Goal: Find specific page/section: Find specific page/section

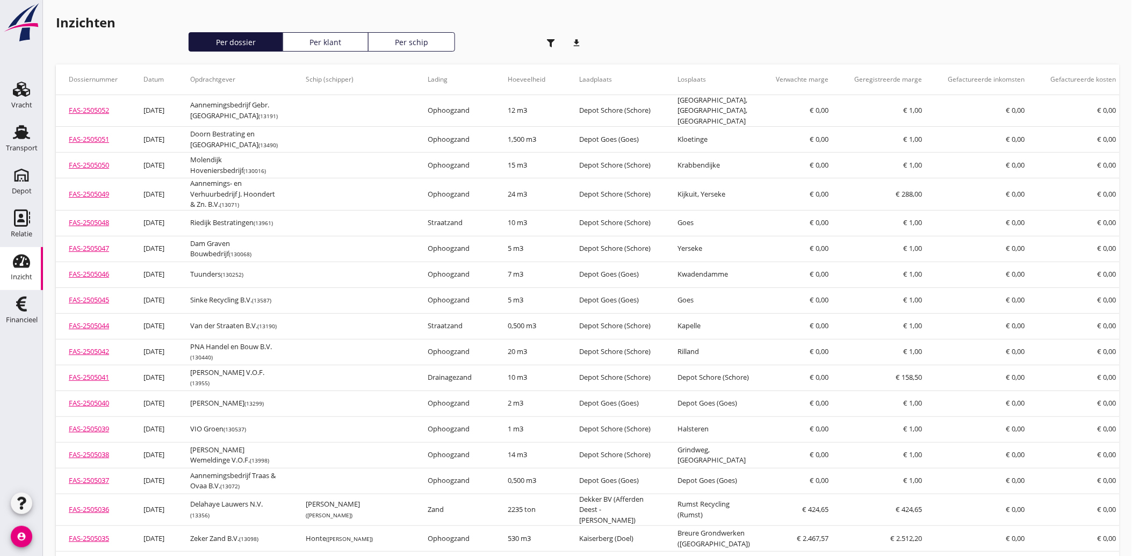
click at [551, 38] on div "button" at bounding box center [551, 42] width 21 height 21
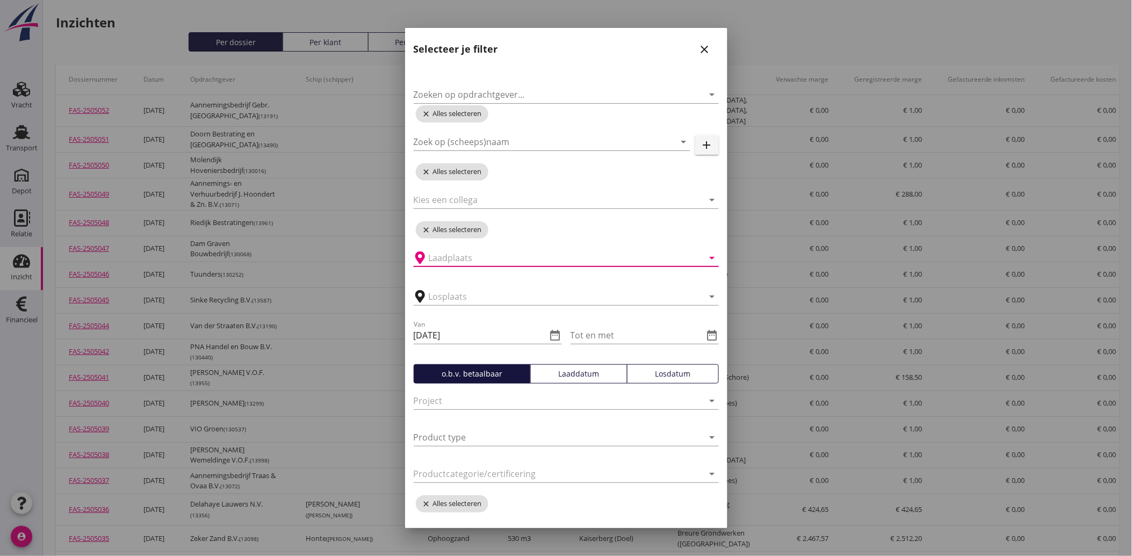
click at [473, 260] on input "text" at bounding box center [559, 257] width 260 height 17
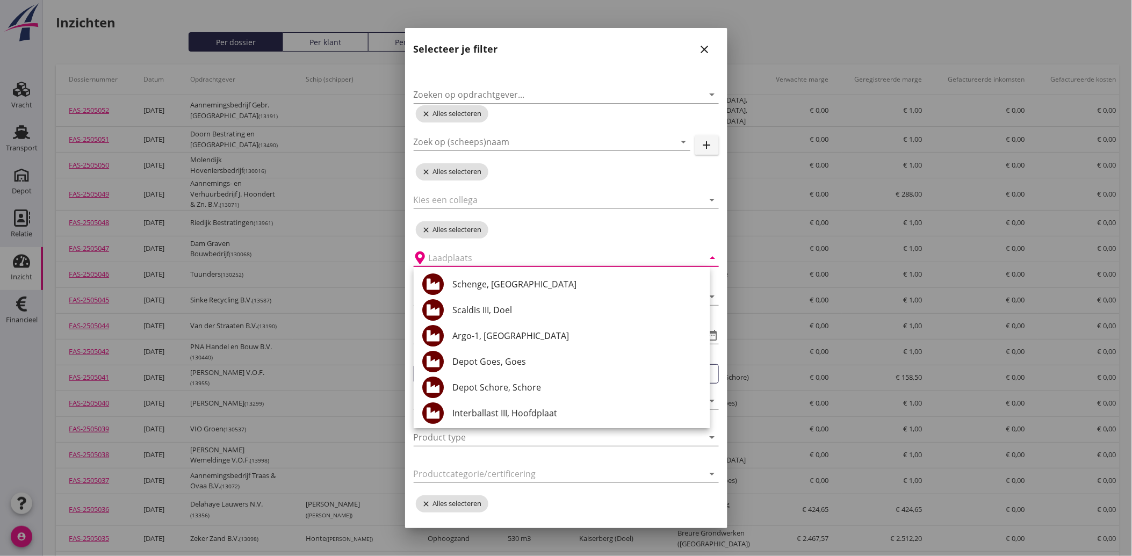
click at [699, 45] on icon "close" at bounding box center [705, 49] width 13 height 13
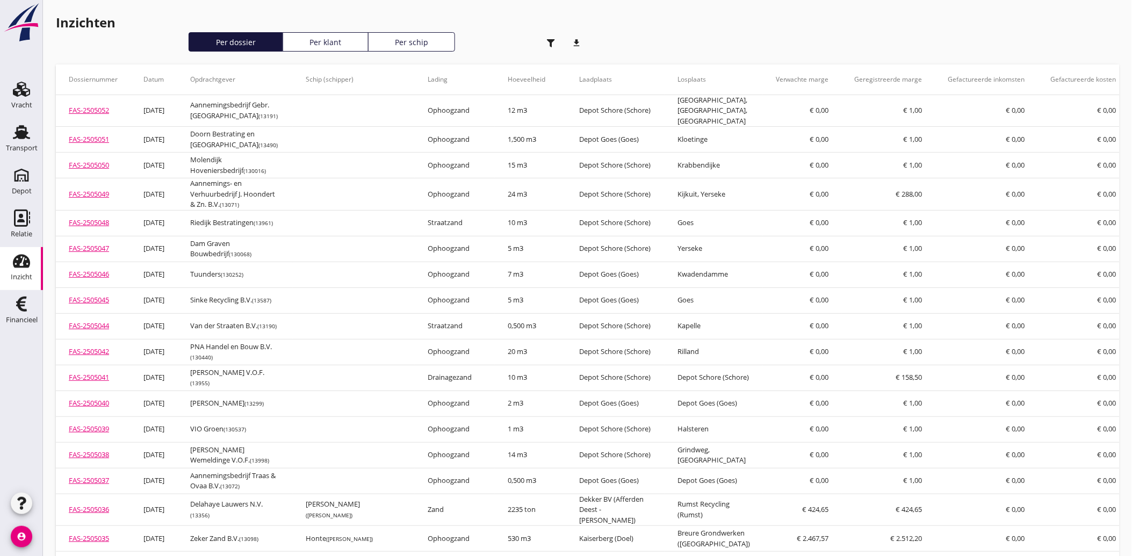
click at [547, 41] on icon "button" at bounding box center [551, 43] width 8 height 8
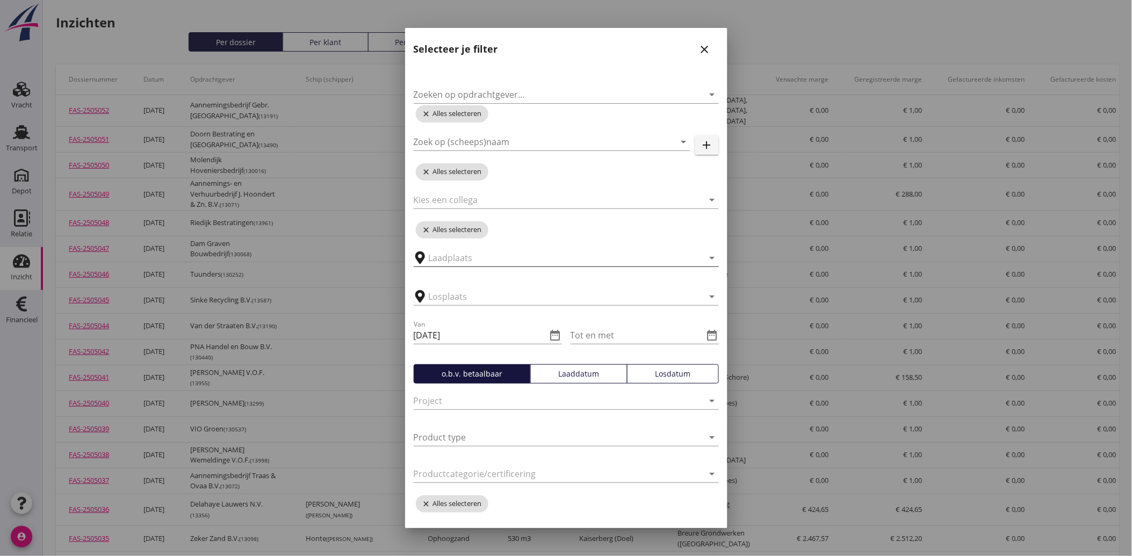
click at [481, 259] on input "text" at bounding box center [559, 257] width 260 height 17
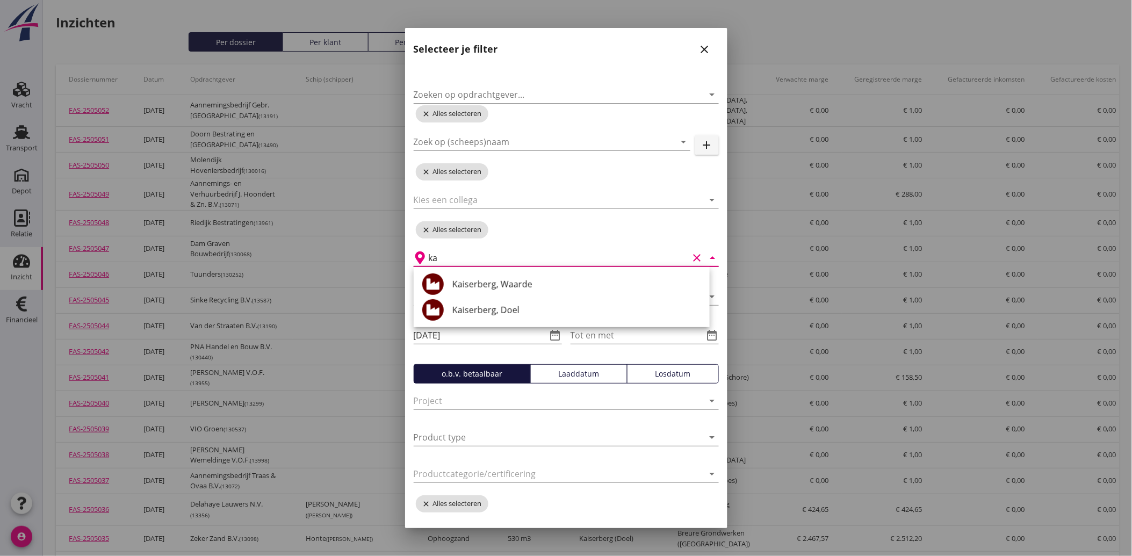
type input "k"
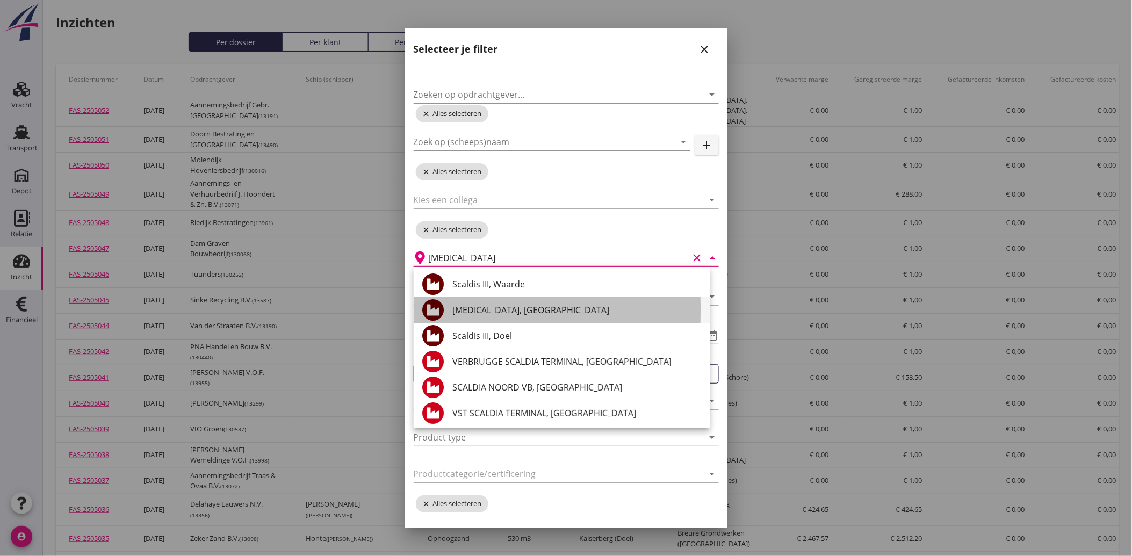
click at [540, 303] on div "[MEDICAL_DATA], [GEOGRAPHIC_DATA]" at bounding box center [576, 310] width 249 height 26
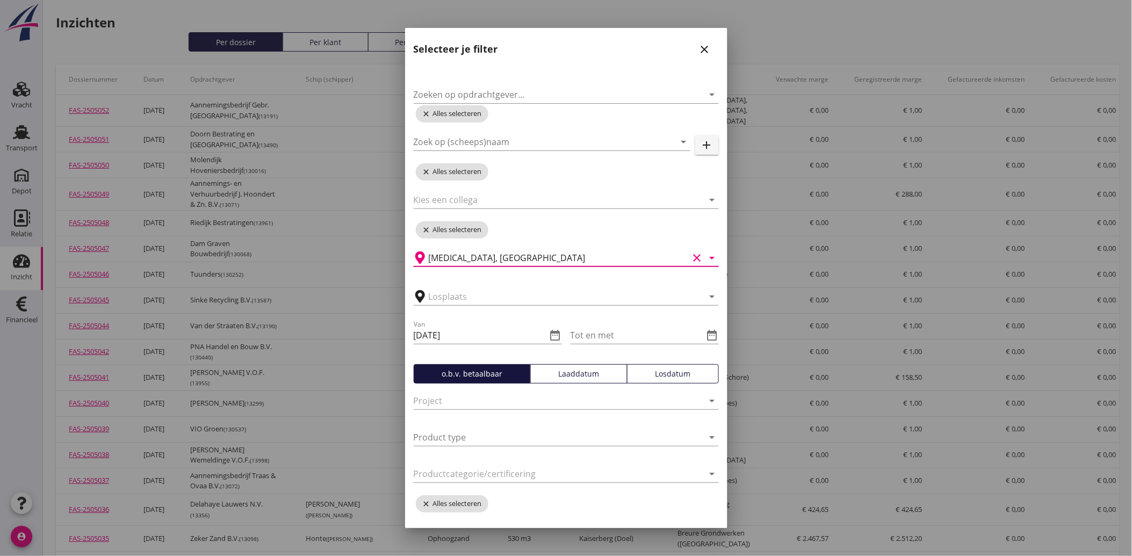
type input "[MEDICAL_DATA], [GEOGRAPHIC_DATA]"
click at [699, 48] on icon "close" at bounding box center [705, 49] width 13 height 13
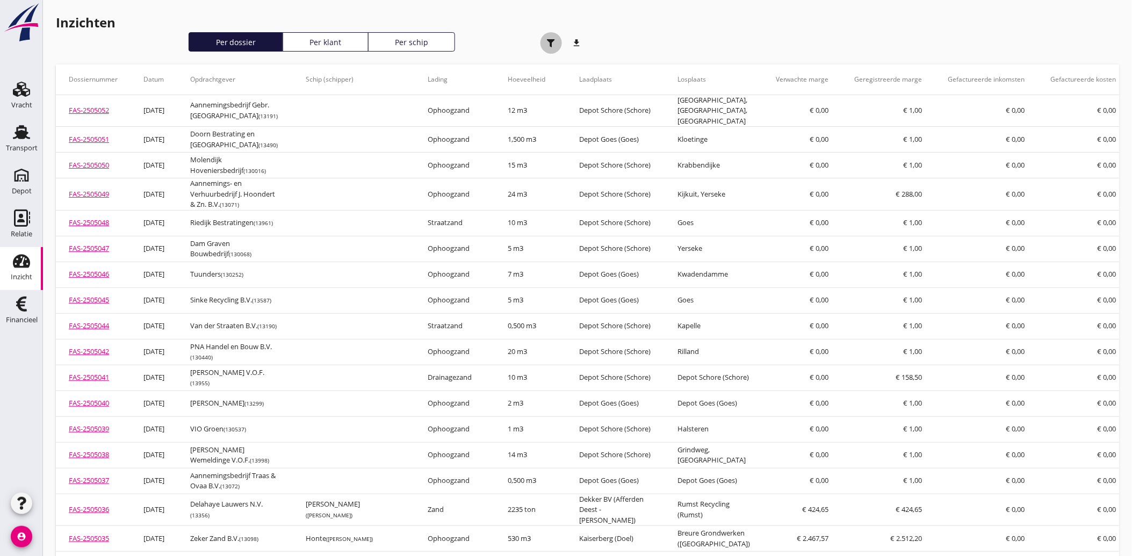
click at [550, 41] on use "button" at bounding box center [551, 43] width 8 height 8
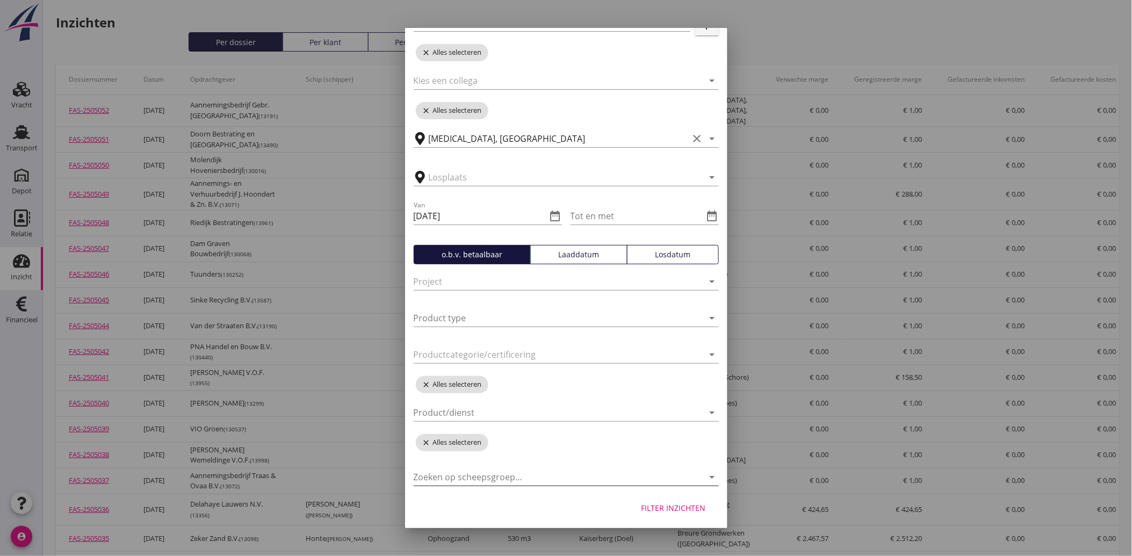
scroll to position [121, 0]
click at [679, 502] on div "Filter inzichten" at bounding box center [674, 506] width 64 height 11
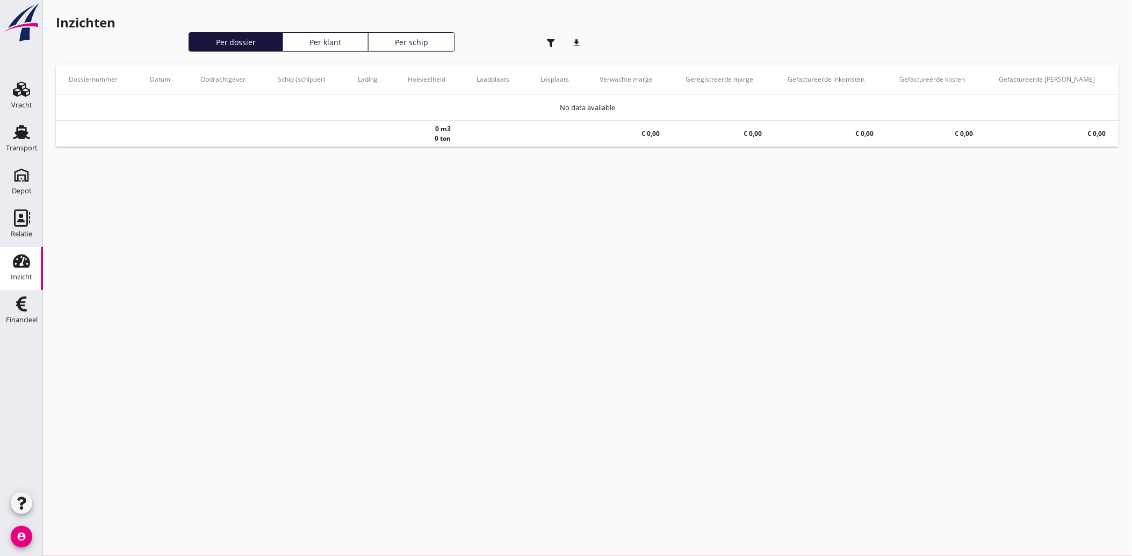
type input "[MEDICAL_DATA]"
click at [546, 40] on div "button" at bounding box center [551, 42] width 21 height 21
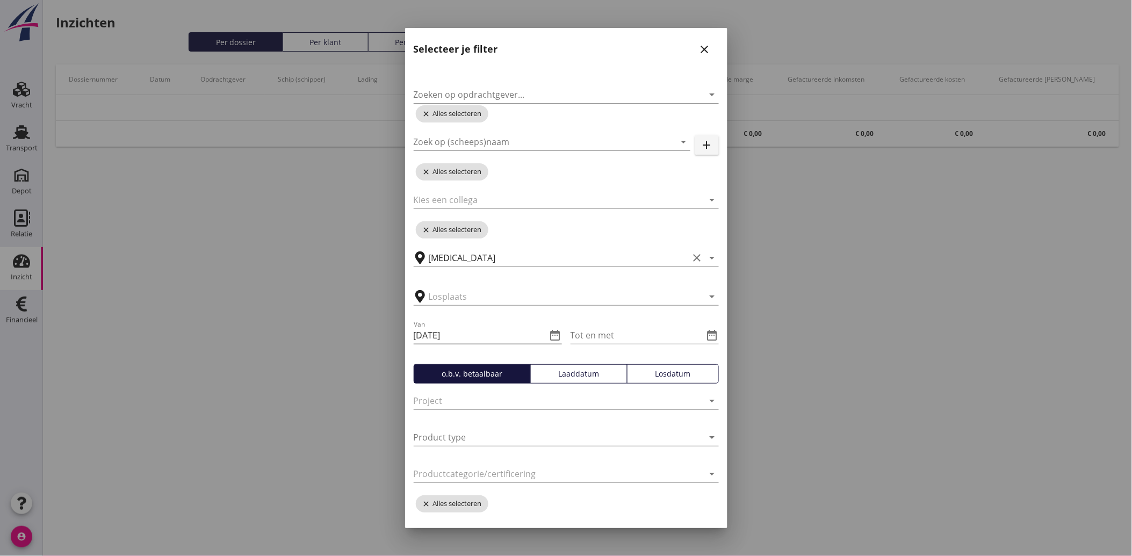
click at [464, 336] on input "[DATE]" at bounding box center [480, 335] width 133 height 17
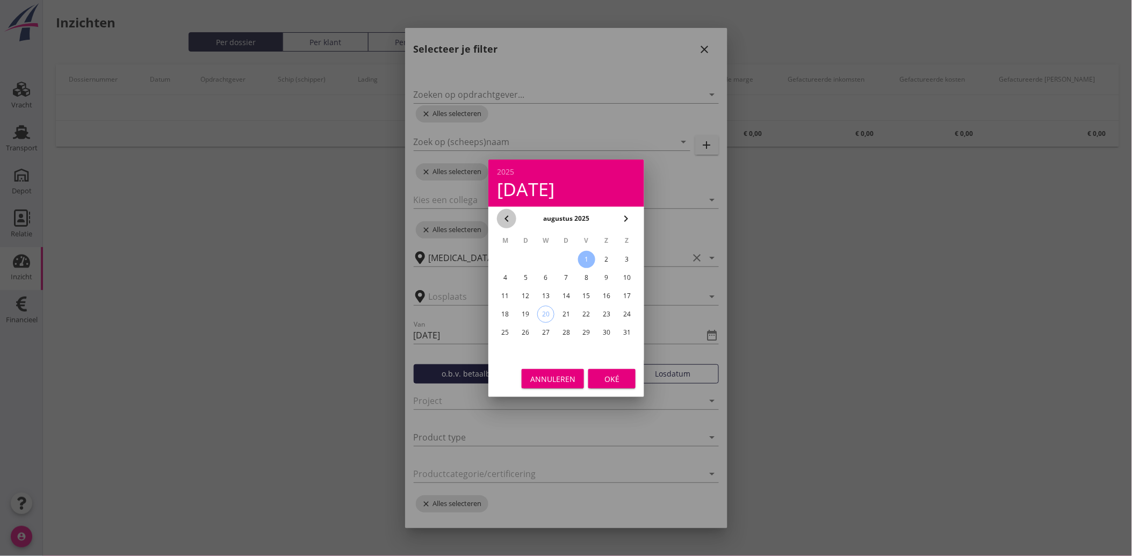
click at [501, 217] on icon "chevron_left" at bounding box center [506, 218] width 13 height 13
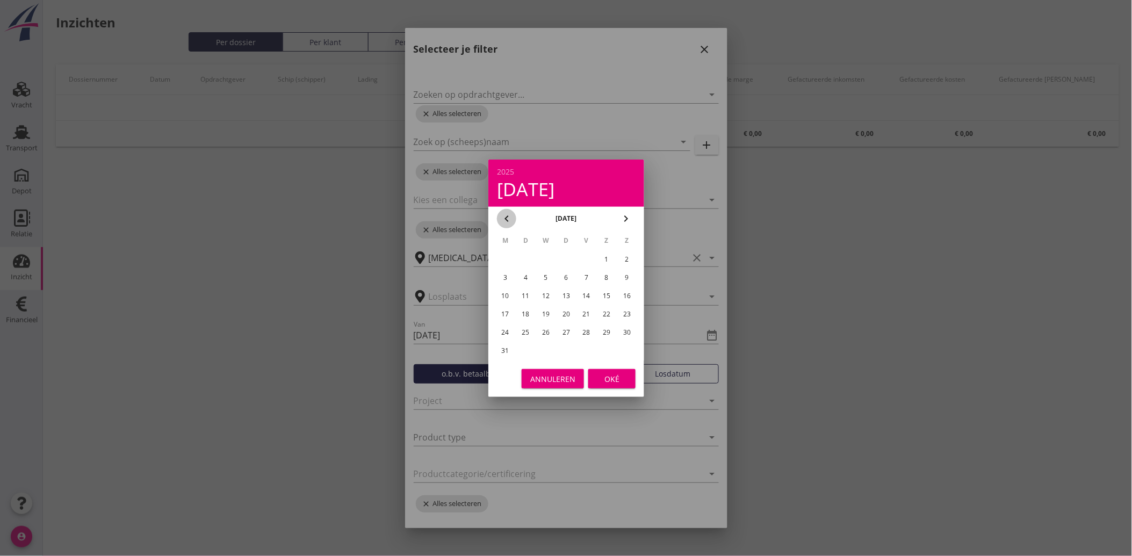
click at [501, 217] on icon "chevron_left" at bounding box center [506, 218] width 13 height 13
click at [624, 219] on icon "chevron_right" at bounding box center [626, 218] width 13 height 13
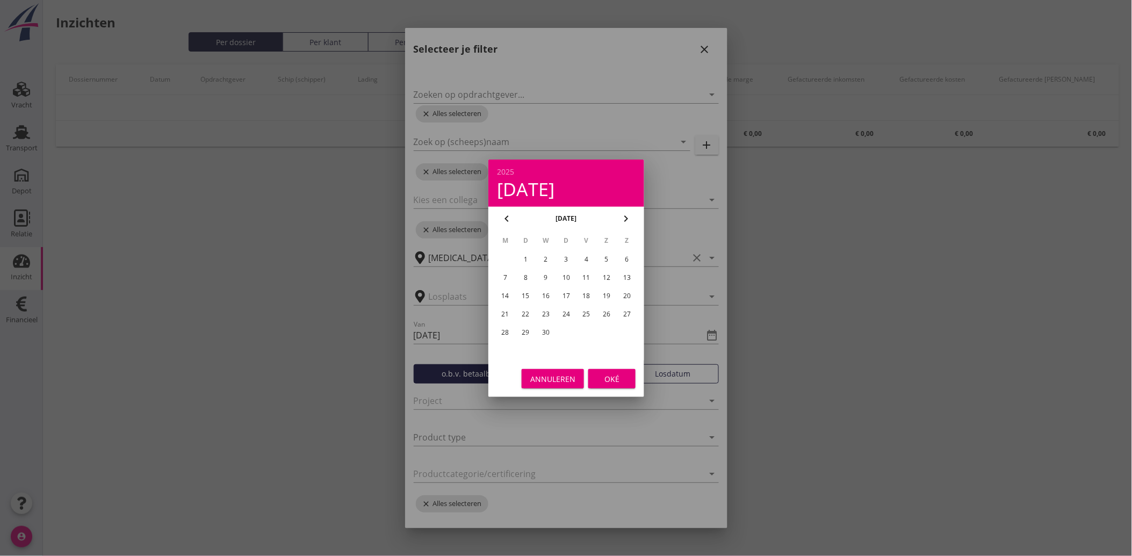
click at [524, 256] on div "1" at bounding box center [525, 259] width 17 height 17
type input "[DATE]"
click at [608, 375] on div "Oké" at bounding box center [612, 378] width 30 height 11
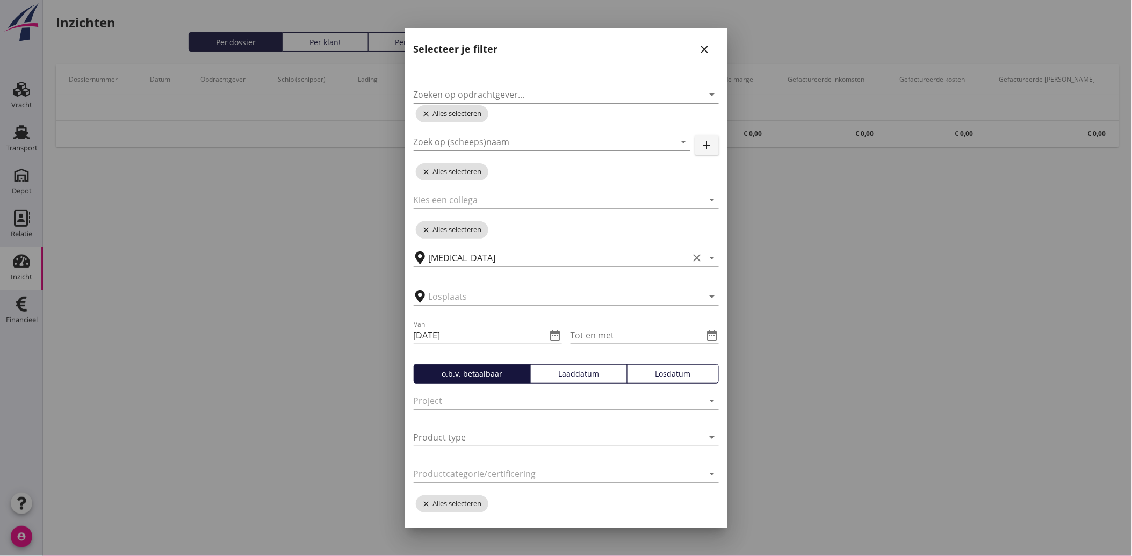
click at [706, 334] on icon "date_range" at bounding box center [712, 335] width 13 height 13
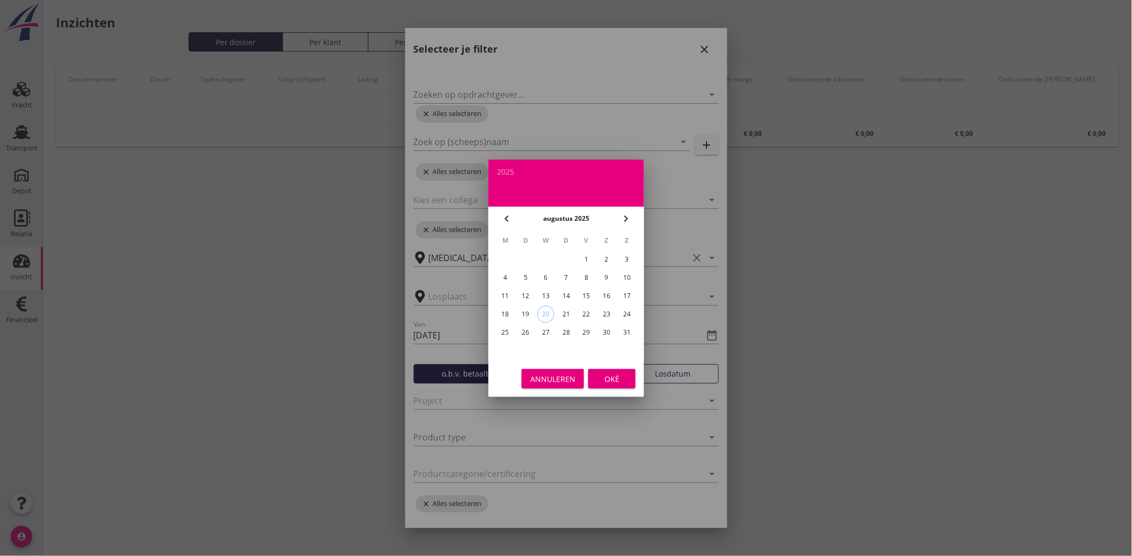
click at [545, 308] on div "20" at bounding box center [546, 314] width 16 height 16
type input "[DATE]"
click at [616, 369] on button "Oké" at bounding box center [611, 378] width 47 height 19
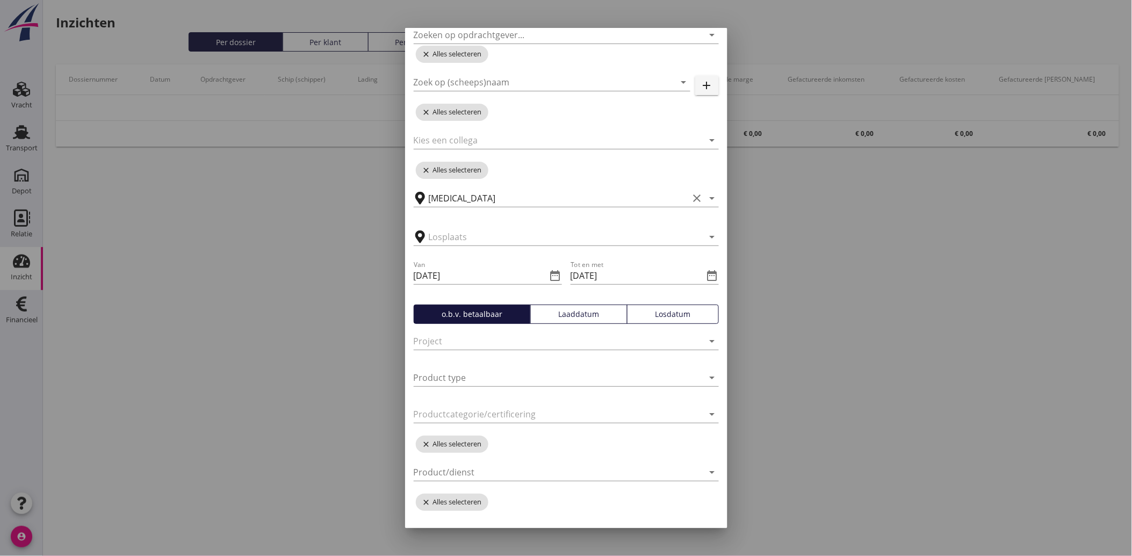
scroll to position [119, 0]
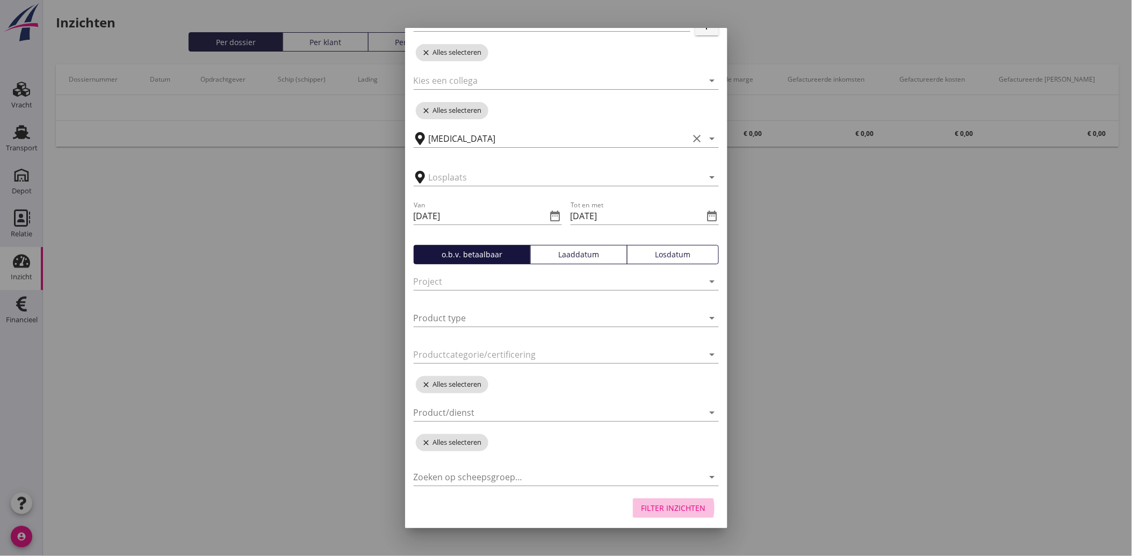
click at [689, 500] on button "Filter inzichten" at bounding box center [674, 508] width 82 height 19
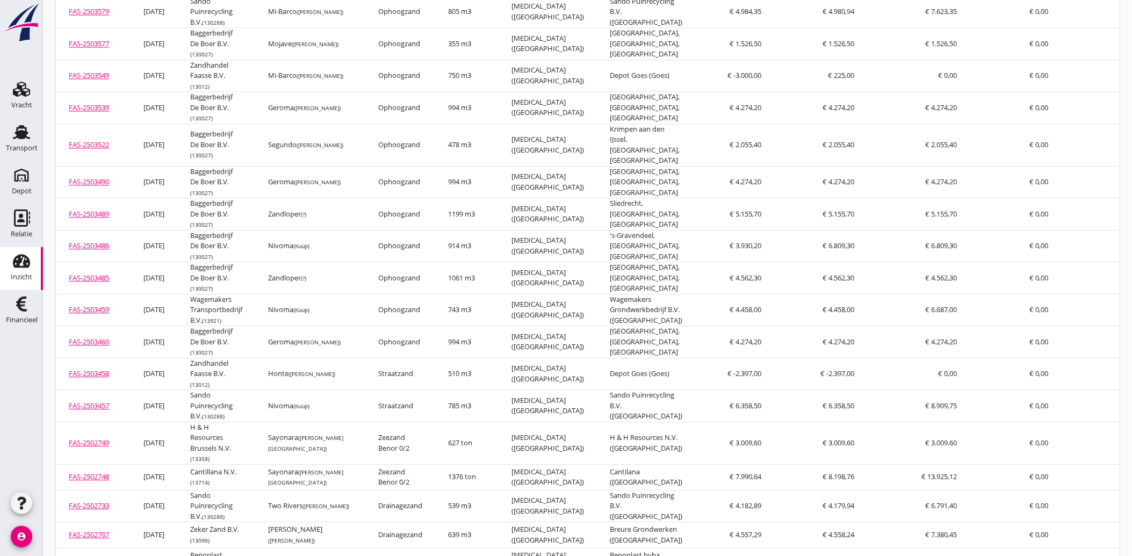
scroll to position [816, 0]
